Goal: Information Seeking & Learning: Learn about a topic

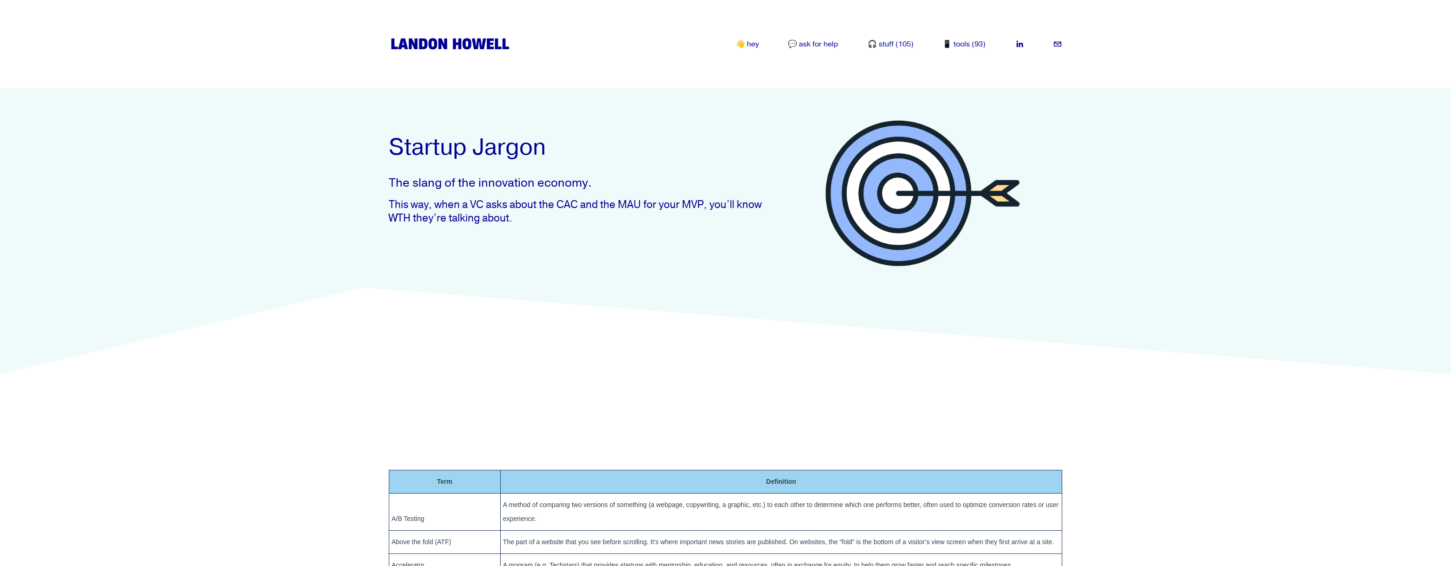
click at [976, 40] on link "📱 tools (93)" at bounding box center [964, 44] width 43 height 11
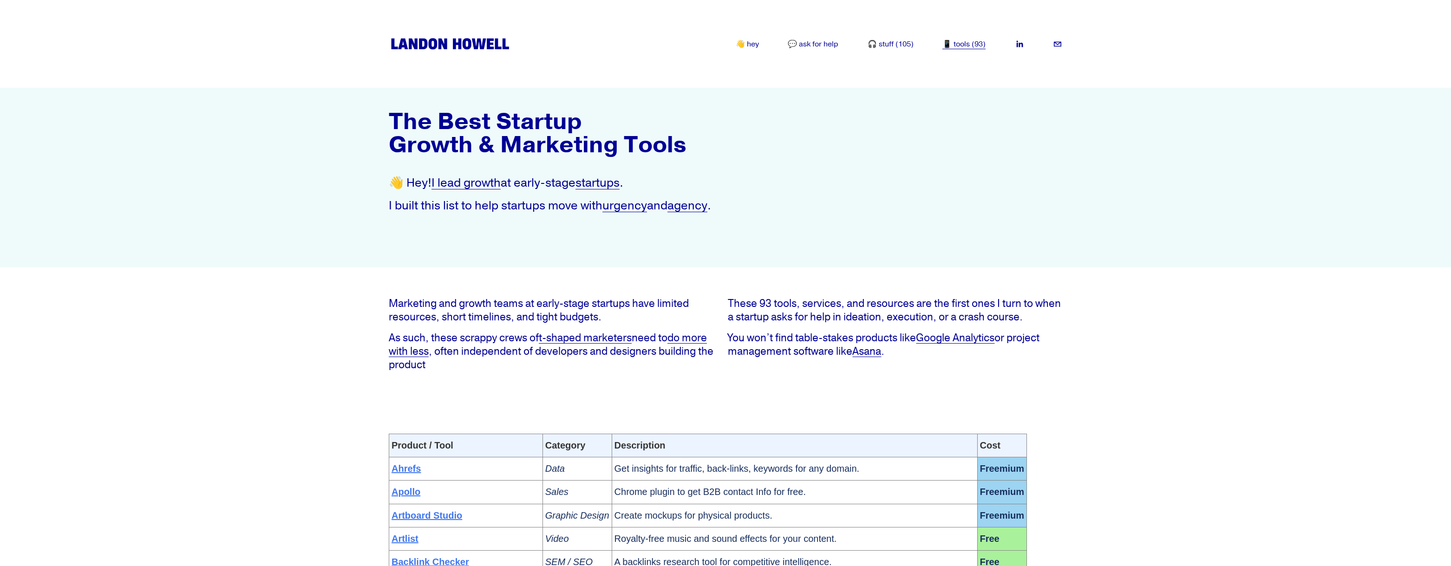
click at [463, 46] on img at bounding box center [450, 43] width 123 height 15
click at [878, 47] on link "🎧 stuff (105)" at bounding box center [891, 44] width 46 height 11
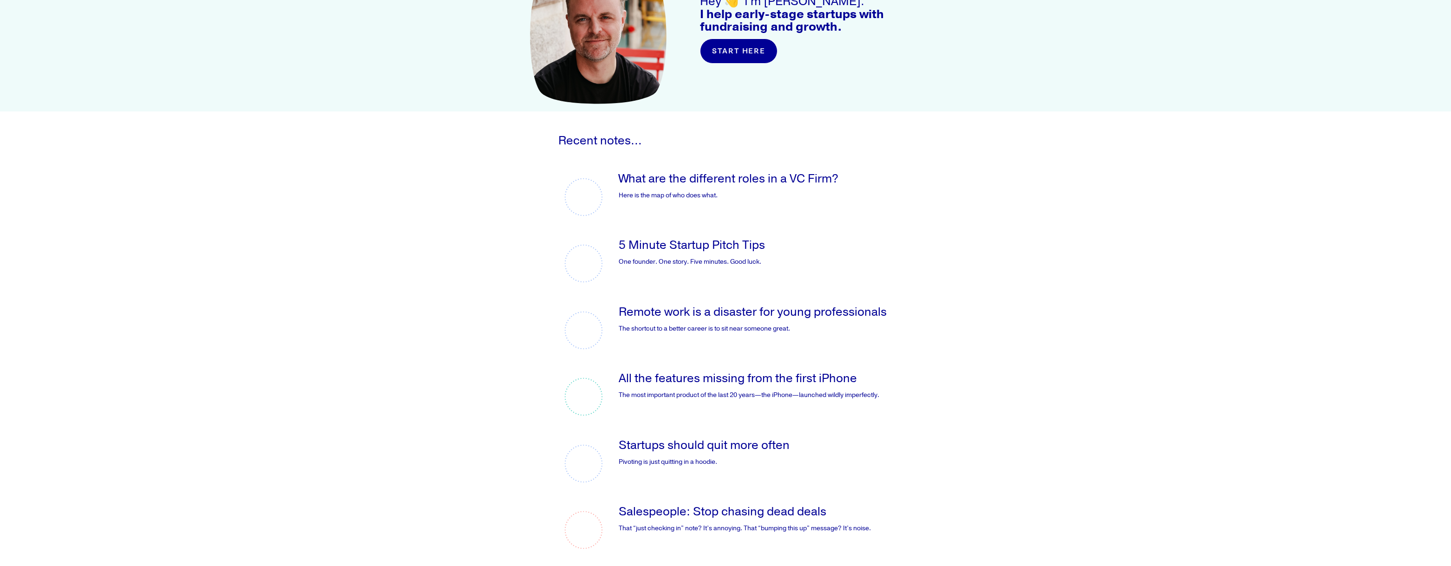
scroll to position [232, 0]
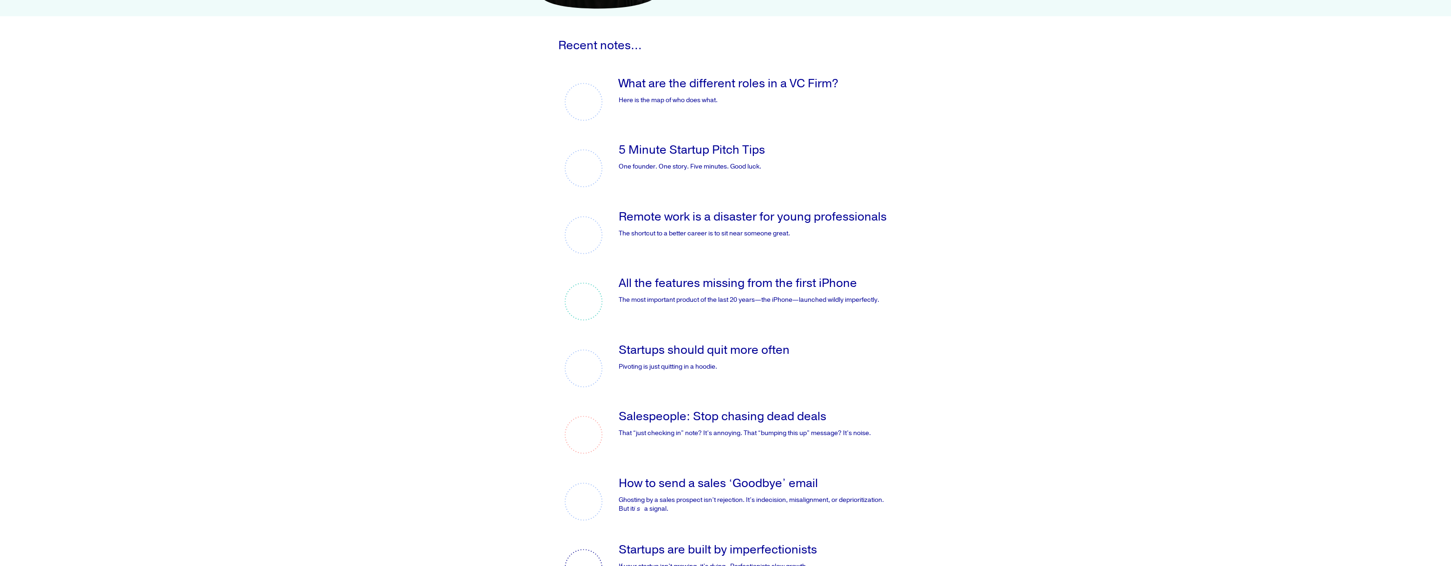
click at [737, 87] on link "What are the different roles in a VC Firm?" at bounding box center [729, 83] width 220 height 15
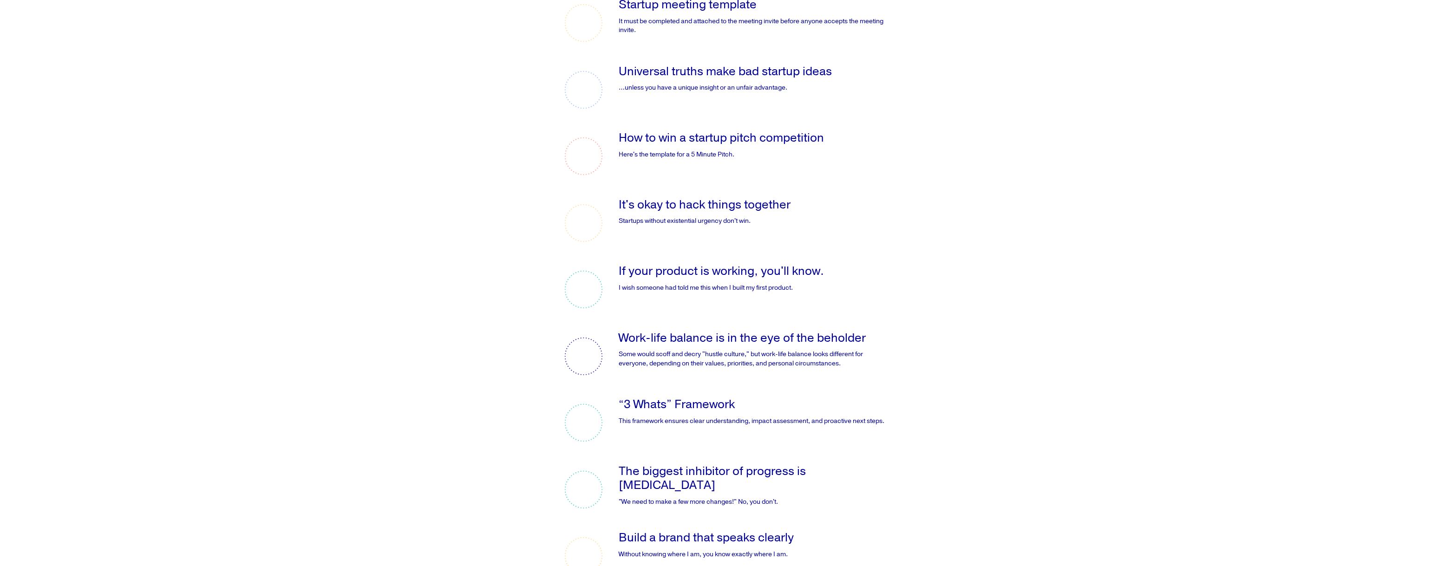
scroll to position [1440, 0]
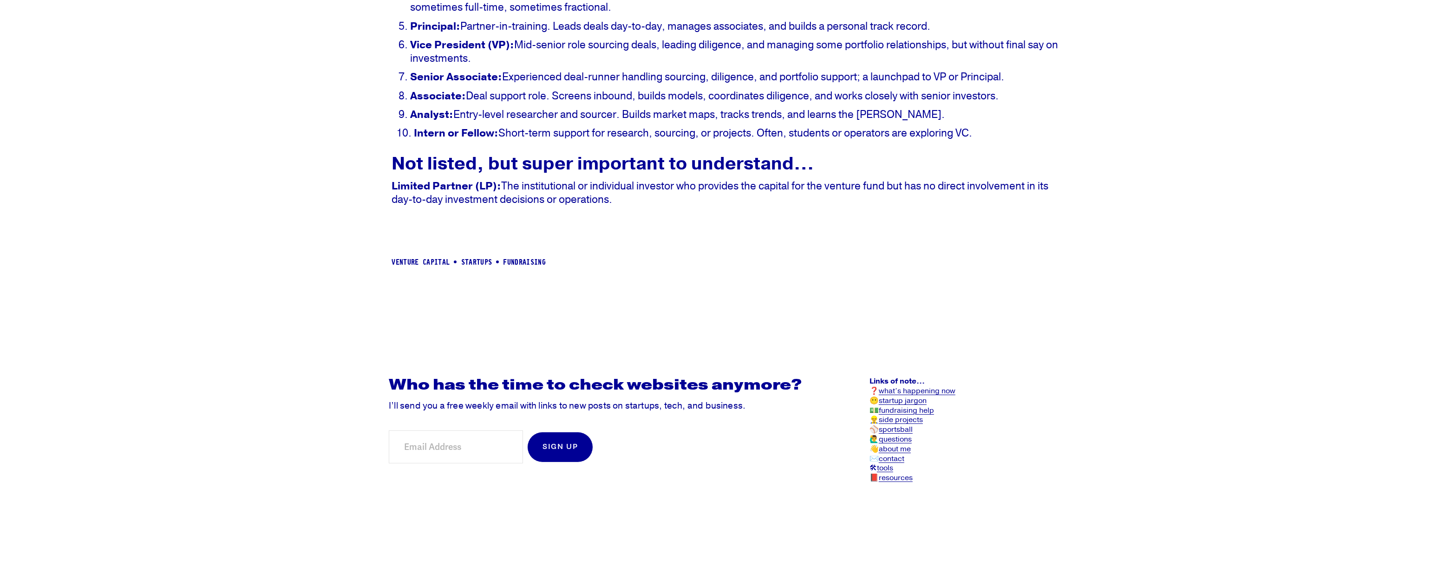
scroll to position [1104, 0]
